Goal: Task Accomplishment & Management: Complete application form

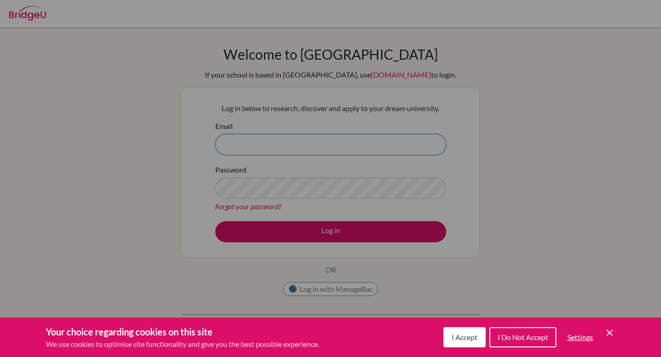
type input "[EMAIL_ADDRESS][PERSON_NAME][DOMAIN_NAME]"
click at [314, 207] on div "Cookie Preferences" at bounding box center [330, 178] width 661 height 357
click at [314, 224] on div "Cookie Preferences" at bounding box center [330, 178] width 661 height 357
click at [314, 230] on div "Cookie Preferences" at bounding box center [330, 178] width 661 height 357
click at [469, 338] on span "I Accept" at bounding box center [465, 337] width 26 height 9
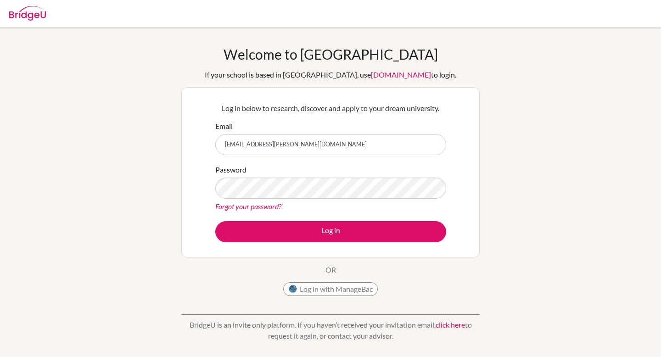
click at [372, 248] on div "Log in below to research, discover and apply to your dream university. Email [E…" at bounding box center [330, 172] width 298 height 170
click at [373, 242] on div "Log in below to research, discover and apply to your dream university. Email [E…" at bounding box center [330, 172] width 242 height 151
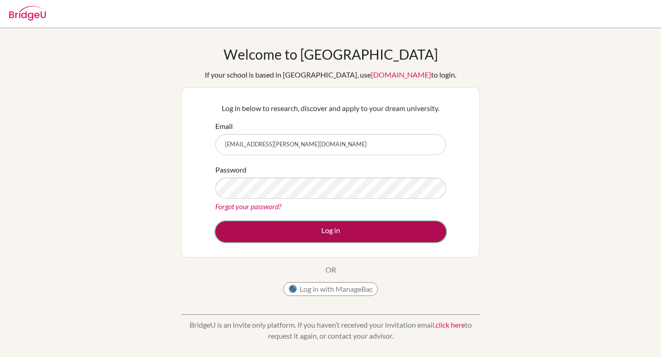
click at [373, 225] on button "Log in" at bounding box center [330, 231] width 231 height 21
